Goal: Information Seeking & Learning: Compare options

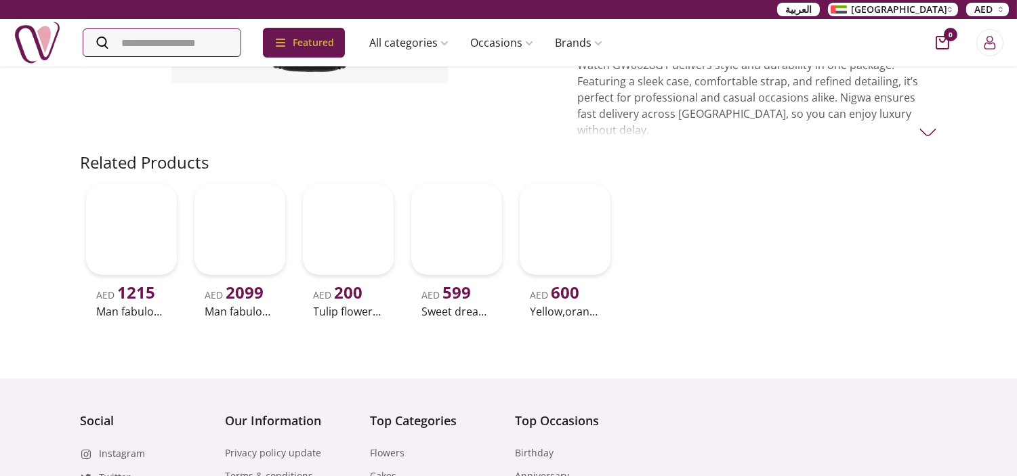
scroll to position [376, 0]
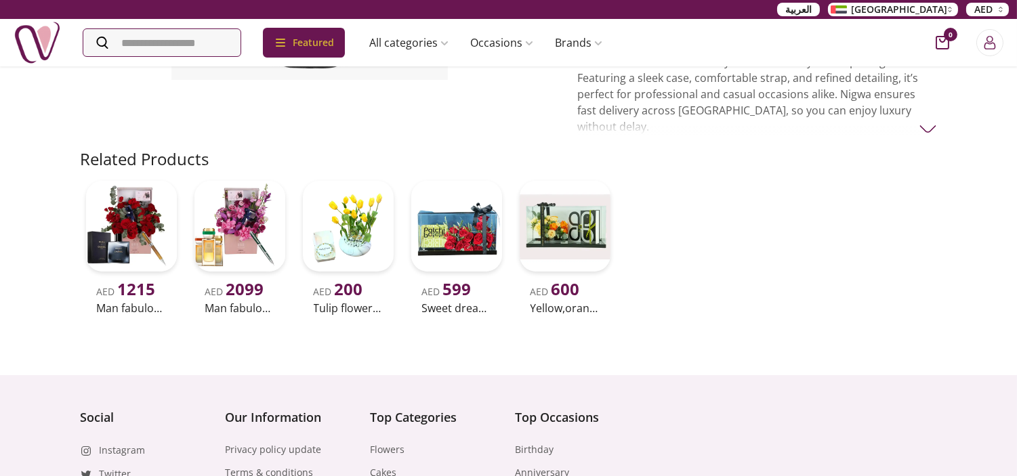
click at [702, 100] on p "Guess Men's Watch , Crafted for the modern man, the Guess Men's Watch GW0628G1 …" at bounding box center [757, 86] width 360 height 98
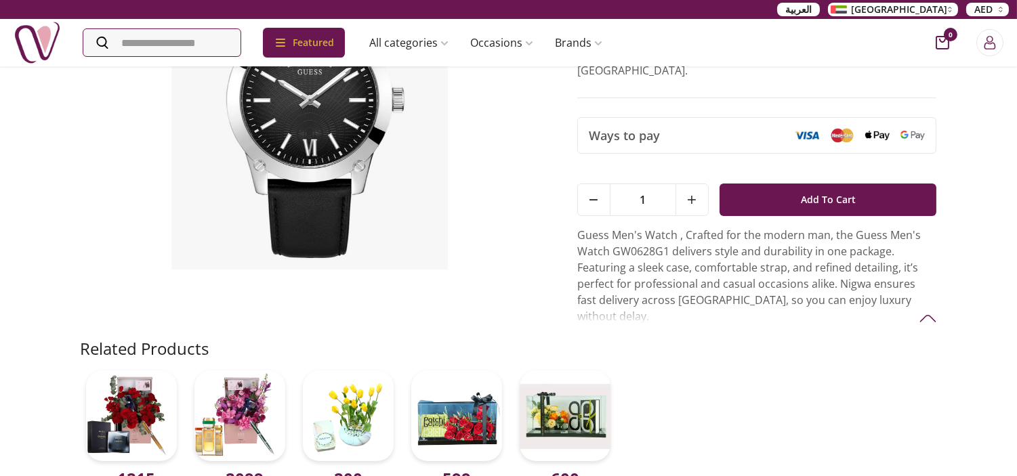
scroll to position [150, 0]
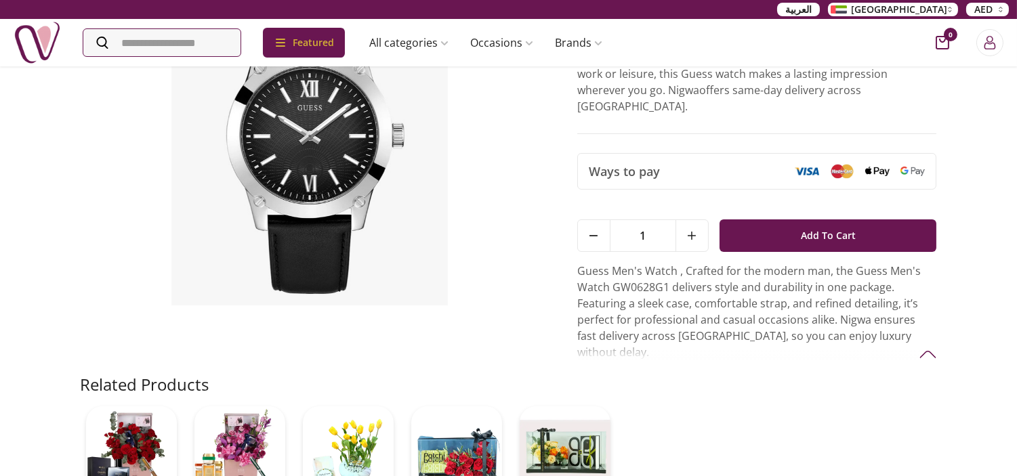
click at [610, 263] on p "Guess Men's Watch , Crafted for the modern man, the Guess Men's Watch GW0628G1 …" at bounding box center [757, 312] width 360 height 98
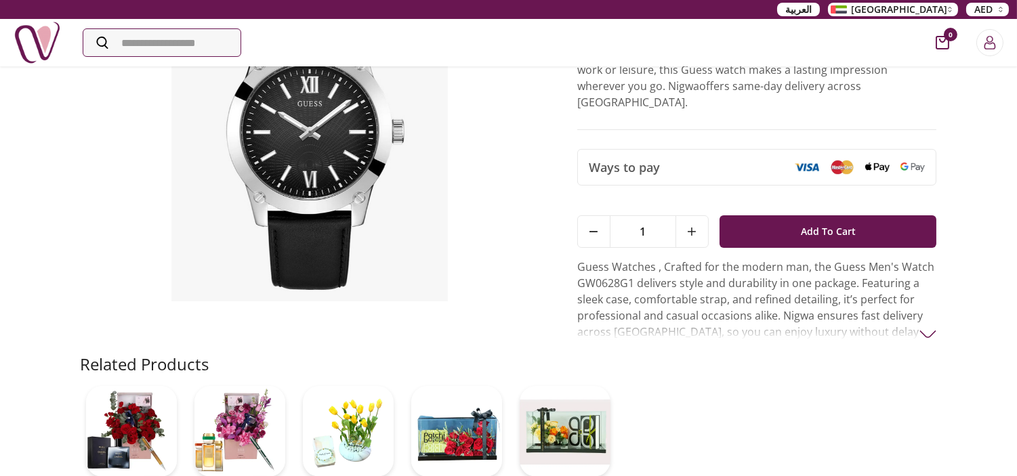
scroll to position [150, 0]
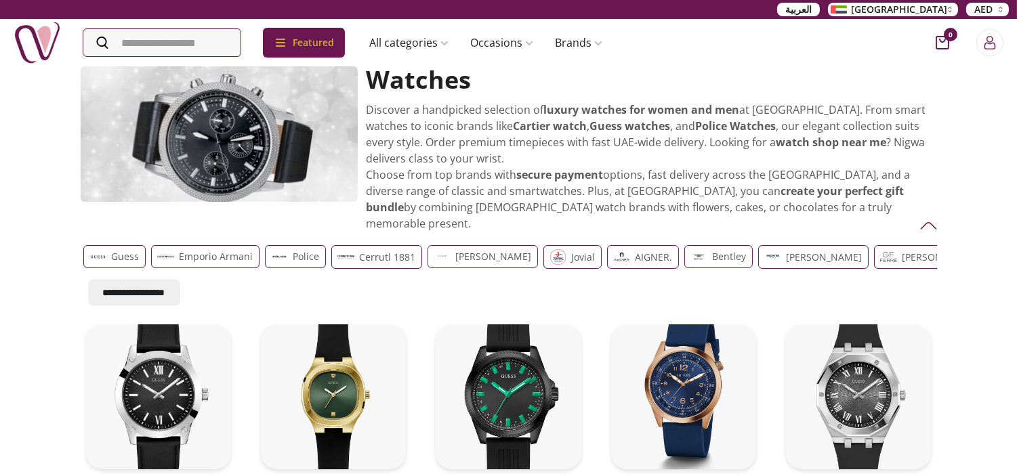
click at [131, 249] on p "Guess" at bounding box center [126, 257] width 28 height 16
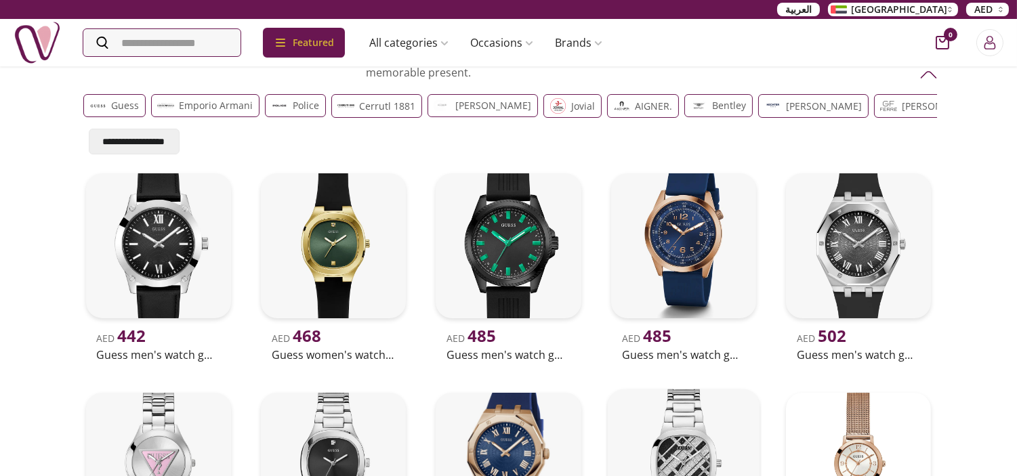
scroll to position [150, 0]
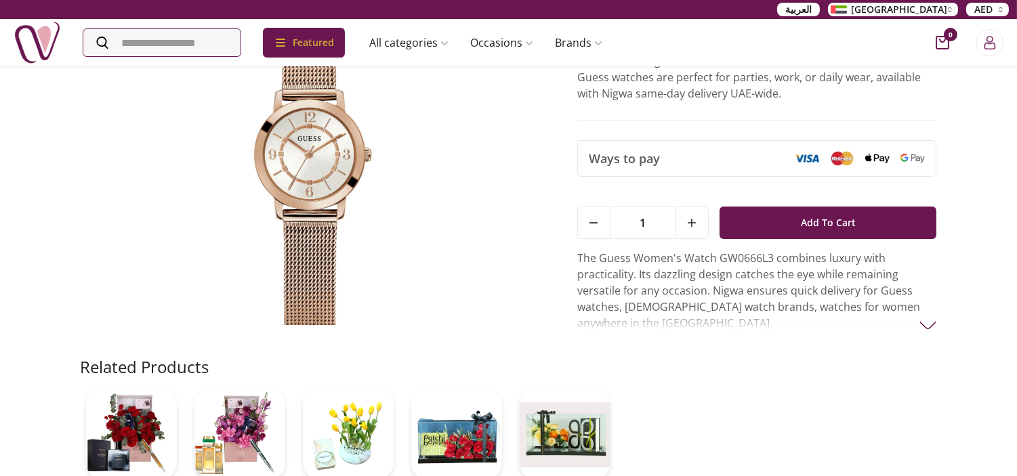
scroll to position [150, 0]
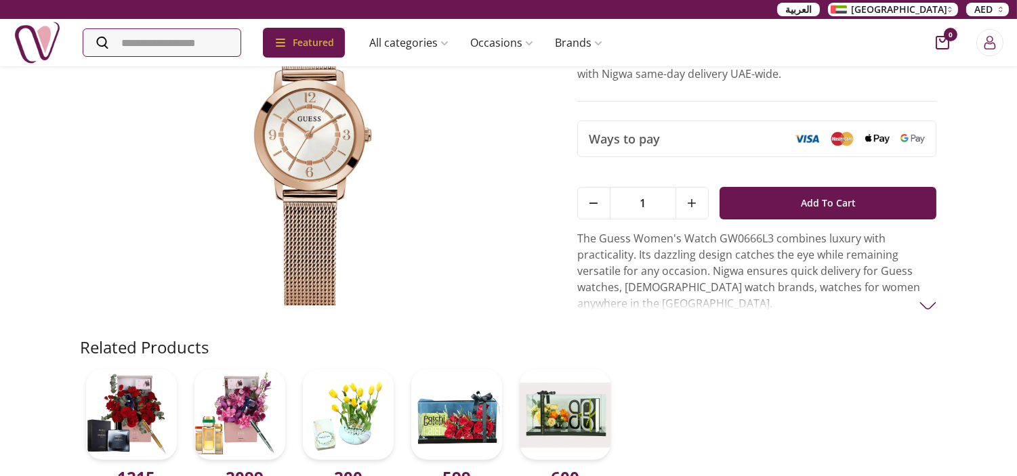
click at [762, 276] on p "The Guess Women's Watch GW0666L3 combines luxury with practicality. Its dazzlin…" at bounding box center [757, 270] width 360 height 81
drag, startPoint x: 729, startPoint y: 289, endPoint x: 827, endPoint y: 289, distance: 97.6
click at [827, 289] on p "The Guess Women's Watch GW0666L3 combines luxury with practicality. Its dazzlin…" at bounding box center [757, 270] width 360 height 81
copy p "watches for women"
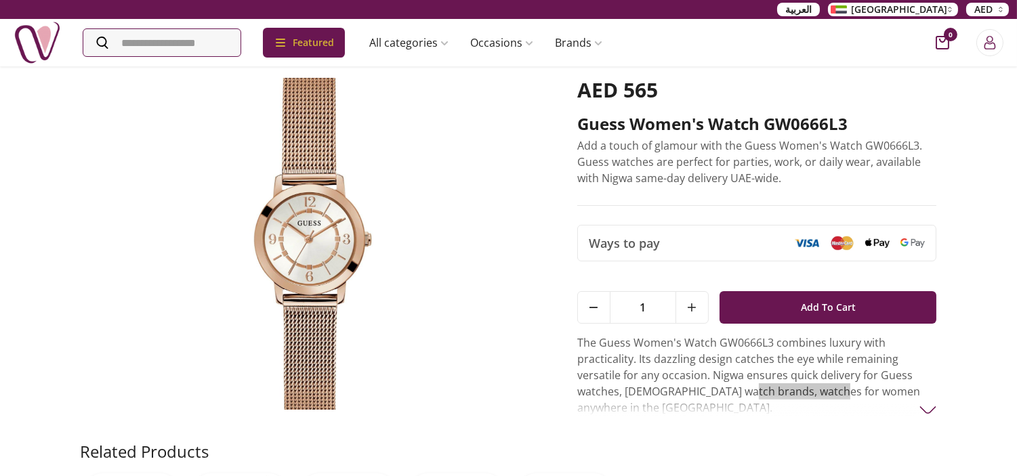
scroll to position [0, 0]
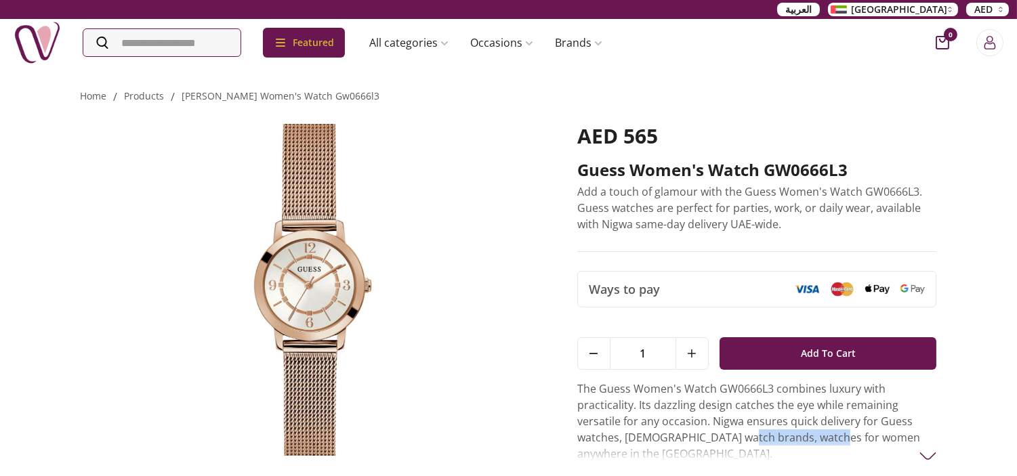
click at [814, 222] on p "Add a touch of glamour with the Guess Women's Watch GW0666L3. Guess watches are…" at bounding box center [757, 208] width 360 height 49
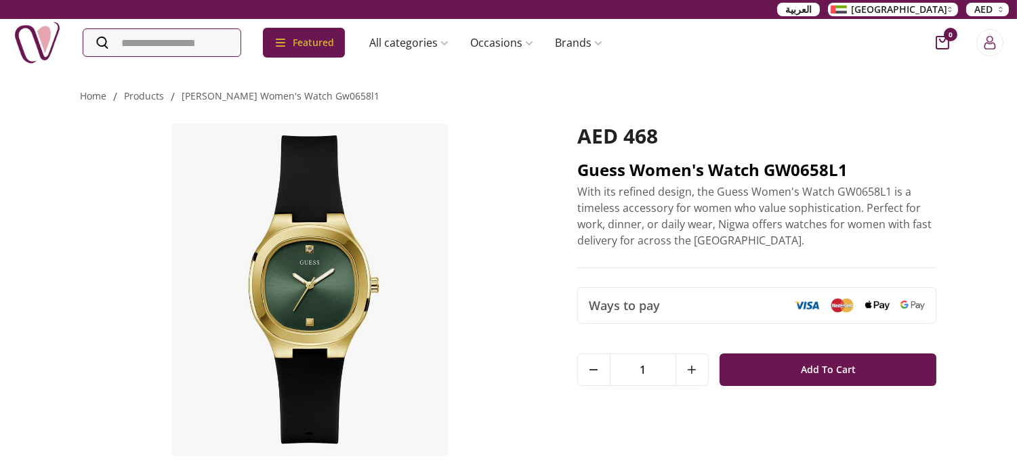
click at [652, 165] on h2 "Guess Women's Watch GW0658L1" at bounding box center [757, 170] width 360 height 22
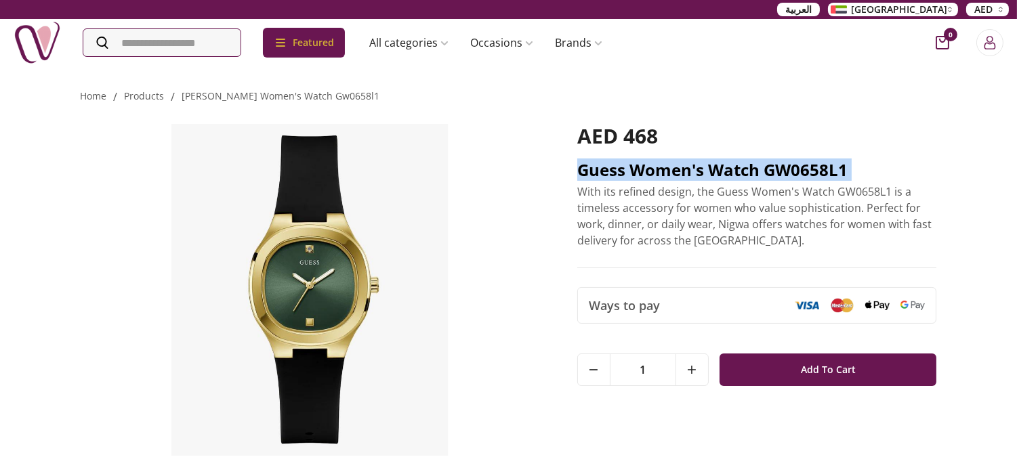
click at [652, 165] on h2 "Guess Women's Watch GW0658L1" at bounding box center [757, 170] width 360 height 22
copy h2 "Guess Women's Watch GW0658L1"
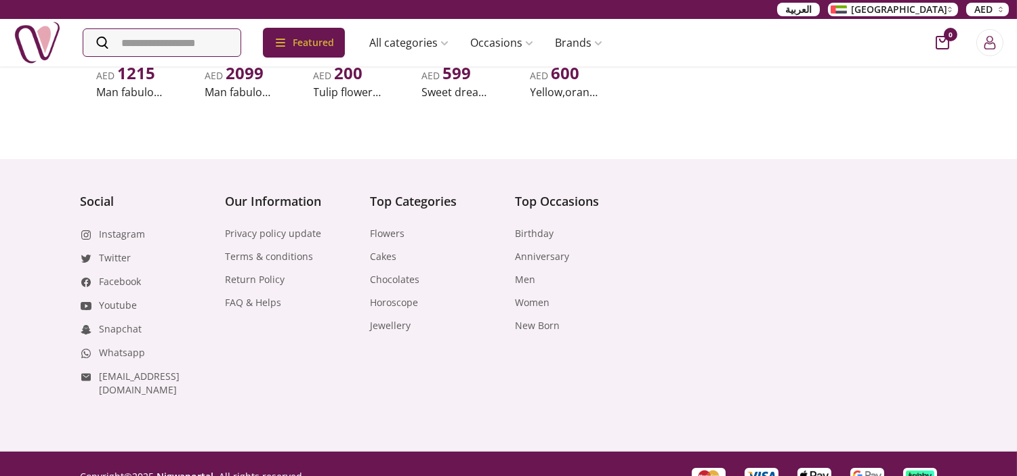
scroll to position [577, 0]
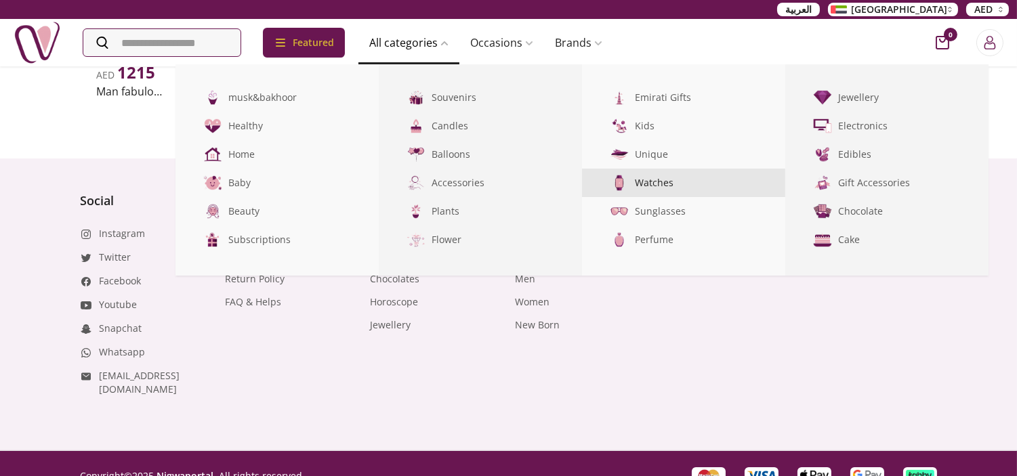
click at [682, 186] on link "Watches" at bounding box center [683, 183] width 203 height 28
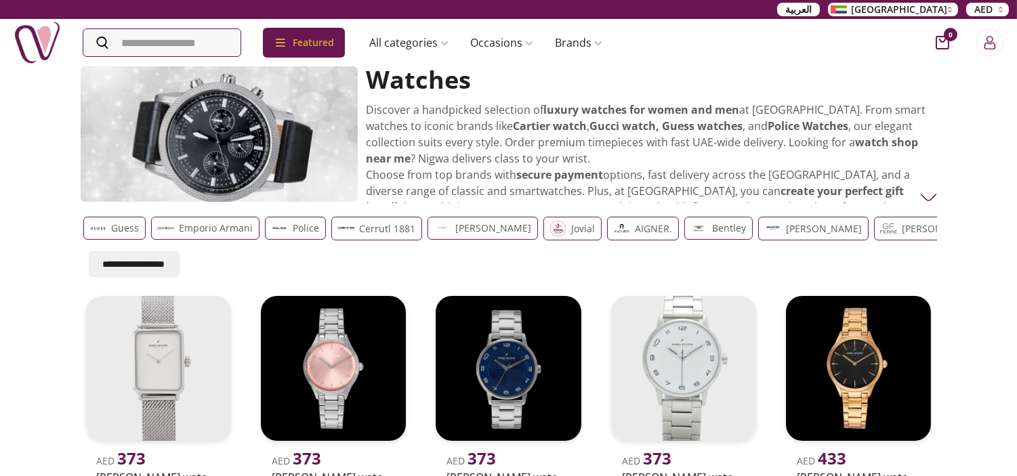
scroll to position [0, 12]
drag, startPoint x: 837, startPoint y: 236, endPoint x: 726, endPoint y: 252, distance: 111.6
click at [726, 252] on div "**********" at bounding box center [509, 244] width 856 height 66
drag, startPoint x: 873, startPoint y: 222, endPoint x: 510, endPoint y: 218, distance: 363.2
click at [510, 218] on div "Guess Emporio Armani Police Cerrutl 1881 guy-laroche jovial AIGNER. Bentley DAN…" at bounding box center [497, 229] width 851 height 24
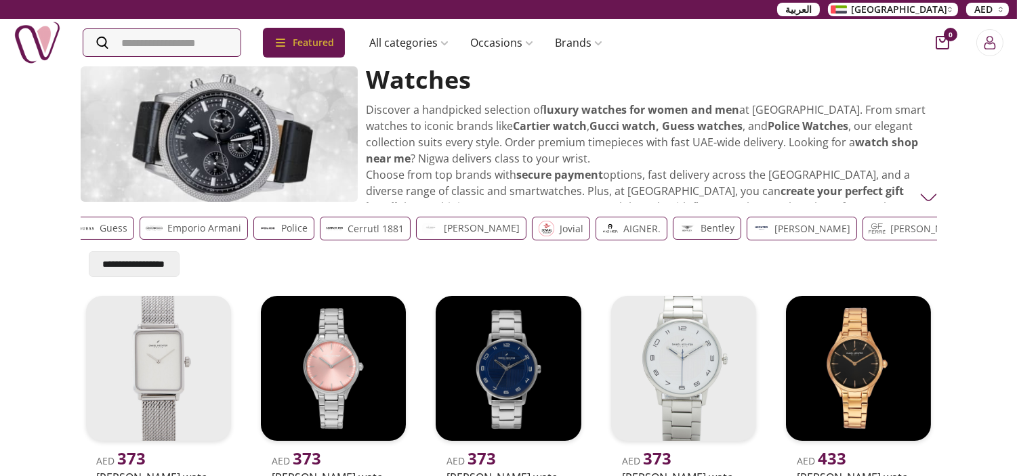
scroll to position [0, 7]
click at [296, 232] on p "Police" at bounding box center [299, 228] width 26 height 16
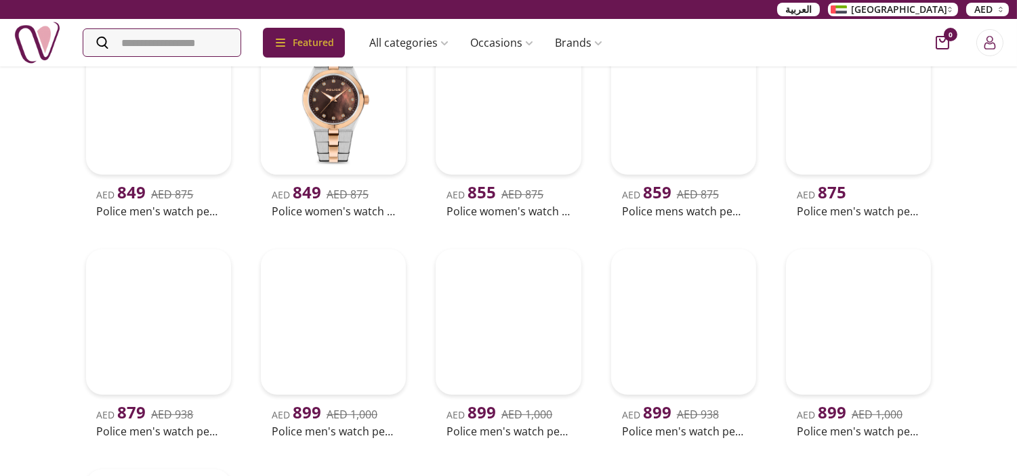
scroll to position [1355, 0]
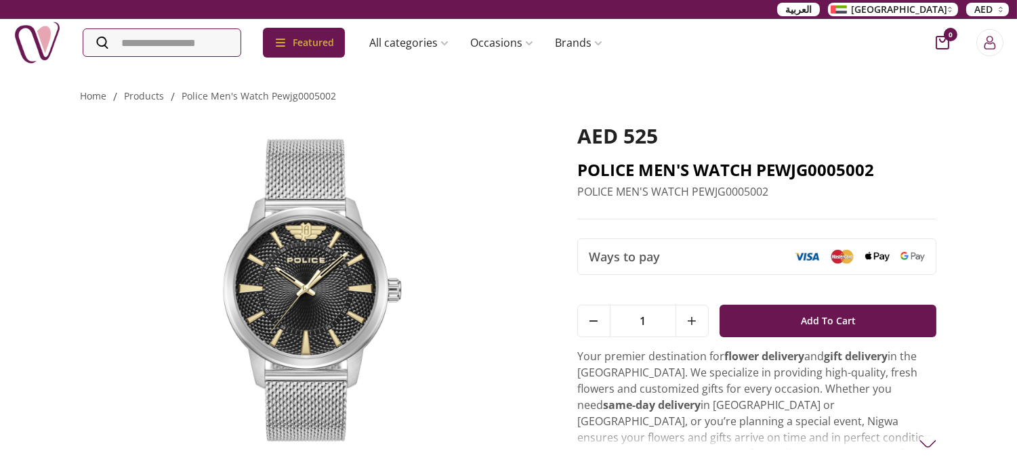
click at [747, 166] on h2 "POLICE MEN'S WATCH PEWJG0005002" at bounding box center [757, 170] width 360 height 22
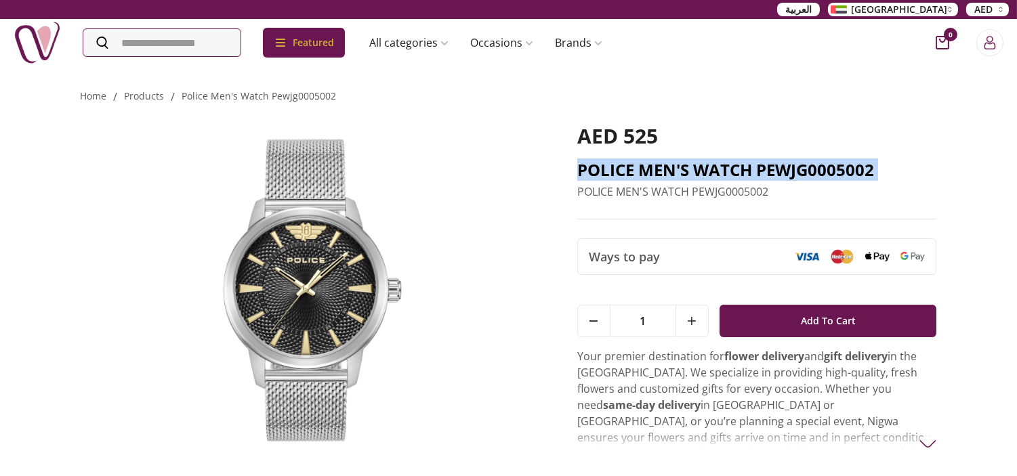
click at [747, 166] on h2 "POLICE MEN'S WATCH PEWJG0005002" at bounding box center [757, 170] width 360 height 22
copy h2 "POLICE MEN'S WATCH PEWJG0005002"
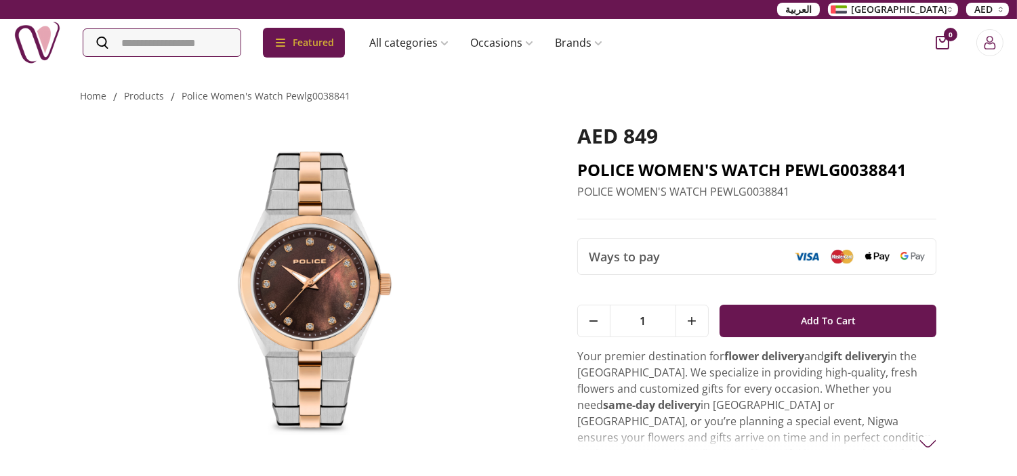
click at [739, 171] on h2 "POLICE WOMEN'S WATCH PEWLG0038841" at bounding box center [757, 170] width 360 height 22
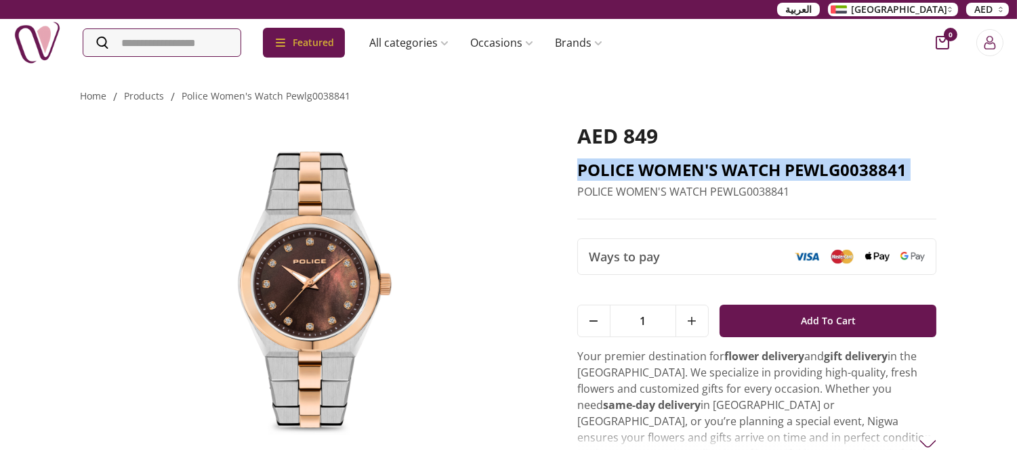
click at [739, 171] on h2 "POLICE WOMEN'S WATCH PEWLG0038841" at bounding box center [757, 170] width 360 height 22
copy h2 "POLICE WOMEN'S WATCH PEWLG0038841"
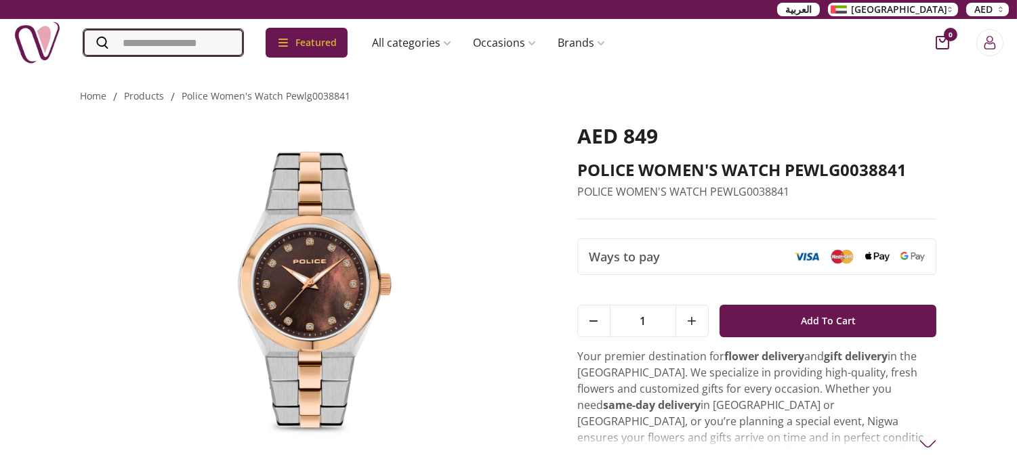
click at [243, 45] on input "Search" at bounding box center [163, 42] width 160 height 27
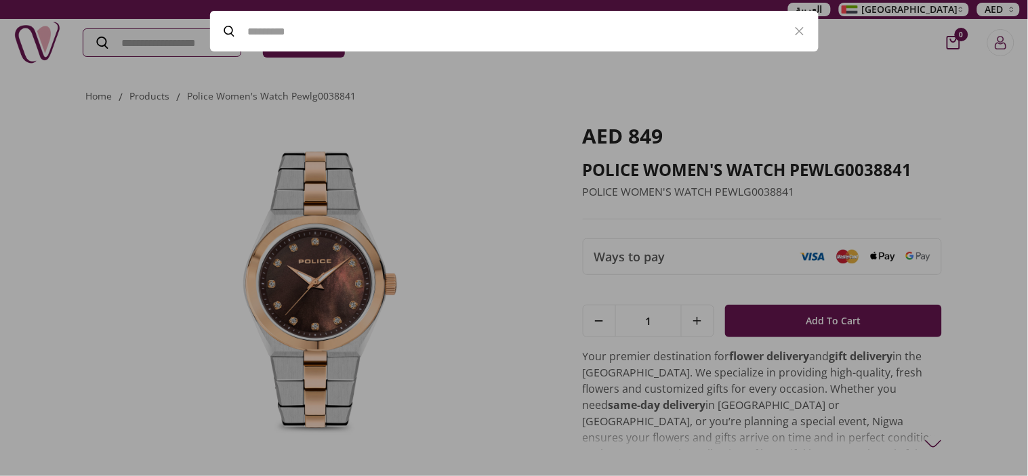
paste input "**********"
type input "**********"
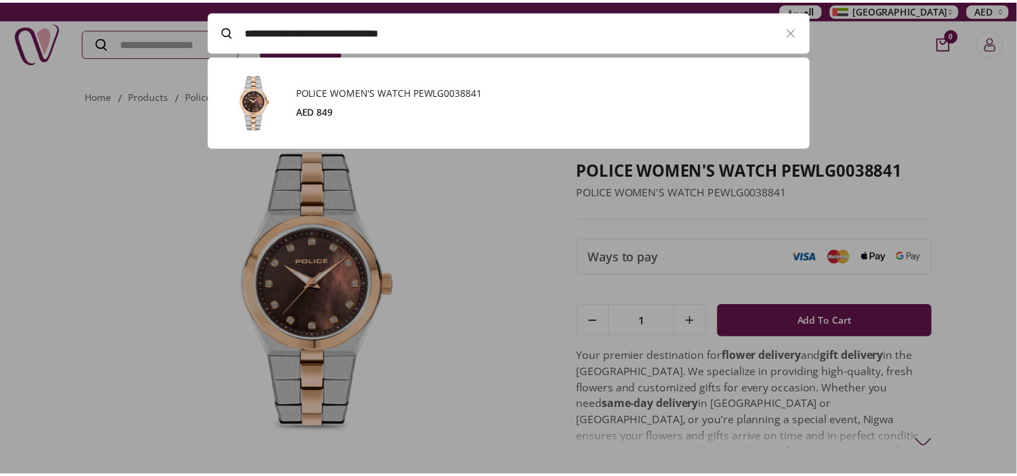
scroll to position [92, 608]
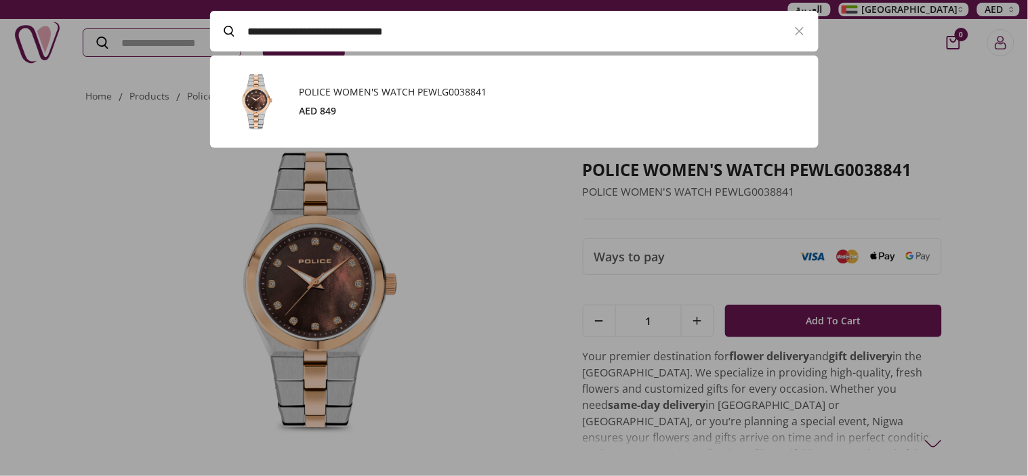
click at [348, 87] on h3 "POLICE WOMEN'S WATCH PEWLG0038841" at bounding box center [551, 92] width 505 height 14
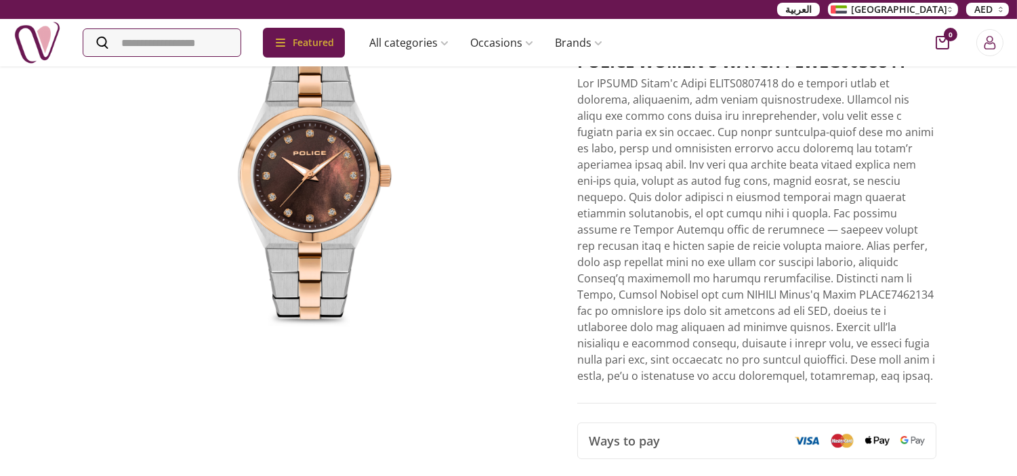
scroll to position [150, 0]
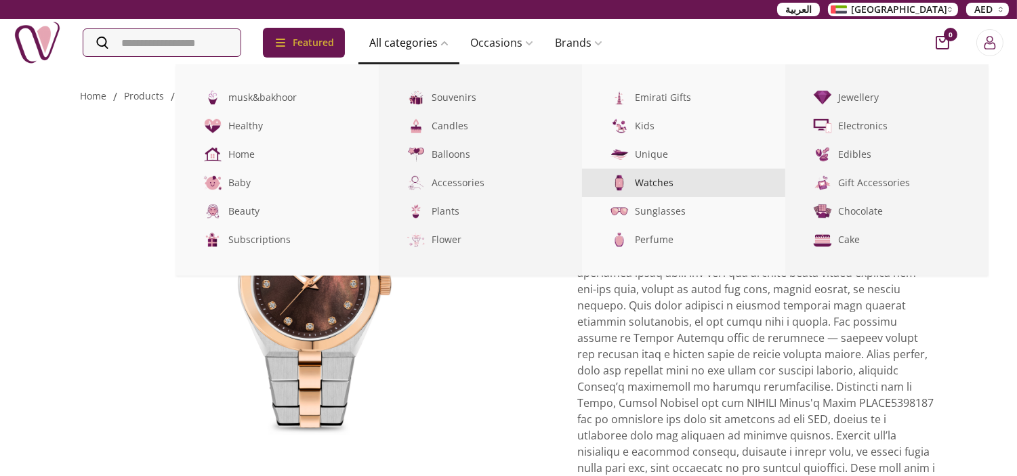
click at [694, 182] on link "Watches" at bounding box center [683, 183] width 203 height 28
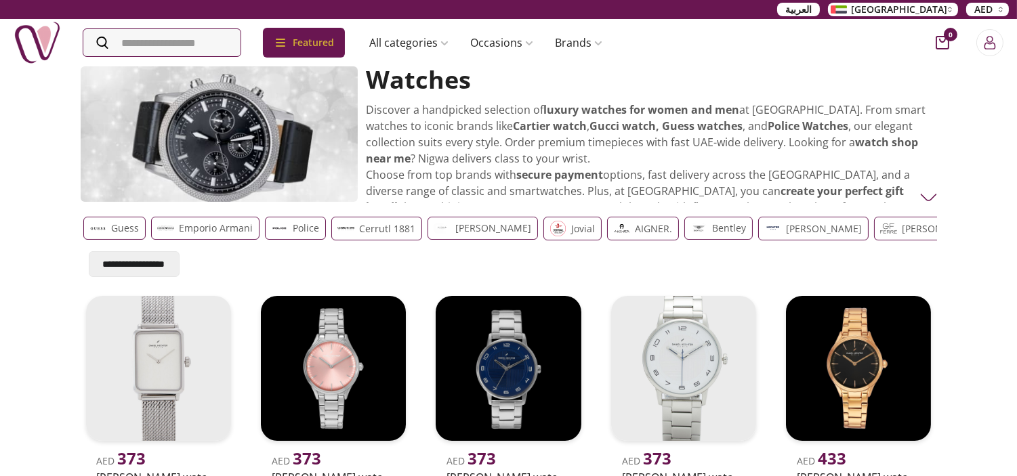
click at [434, 77] on h2 "Watches" at bounding box center [647, 79] width 562 height 27
copy h2 "Watches"
